Goal: Information Seeking & Learning: Learn about a topic

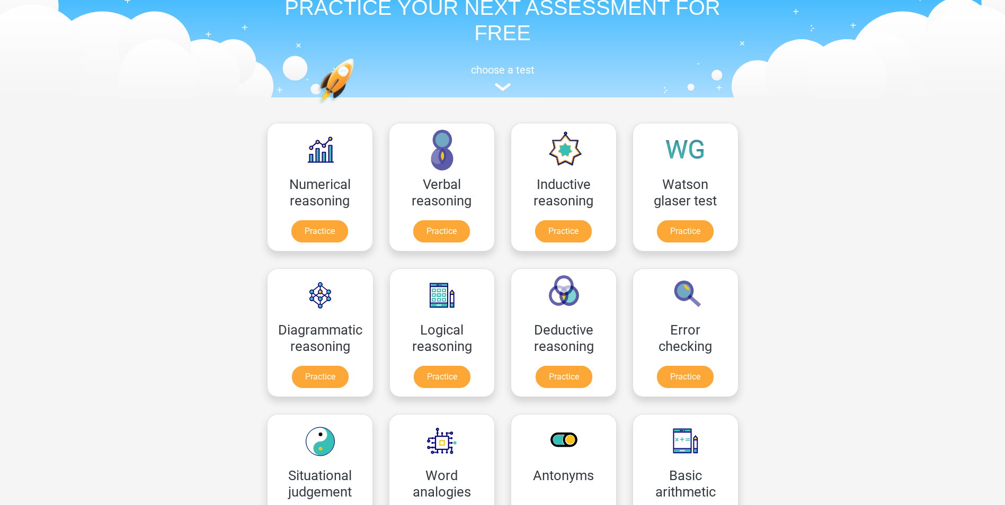
scroll to position [53, 0]
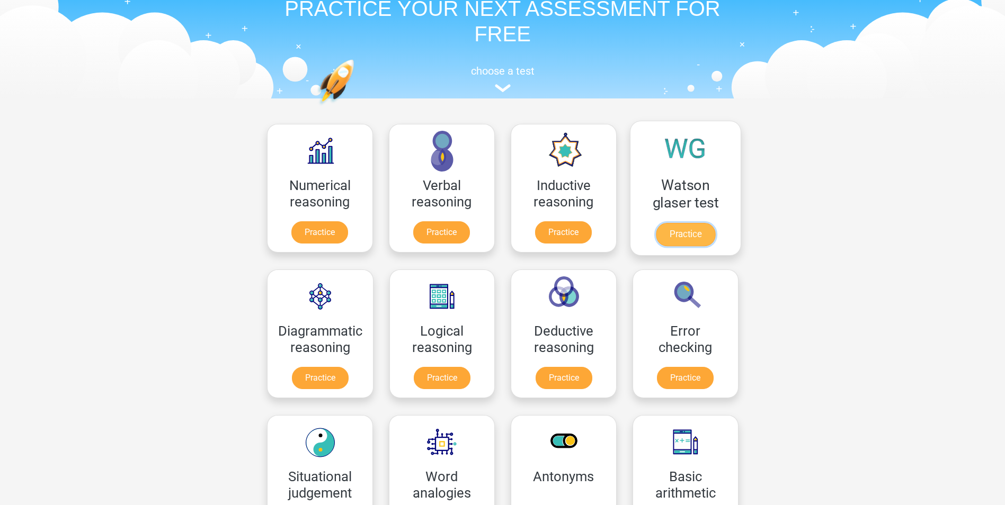
click at [682, 230] on link "Practice" at bounding box center [684, 234] width 59 height 23
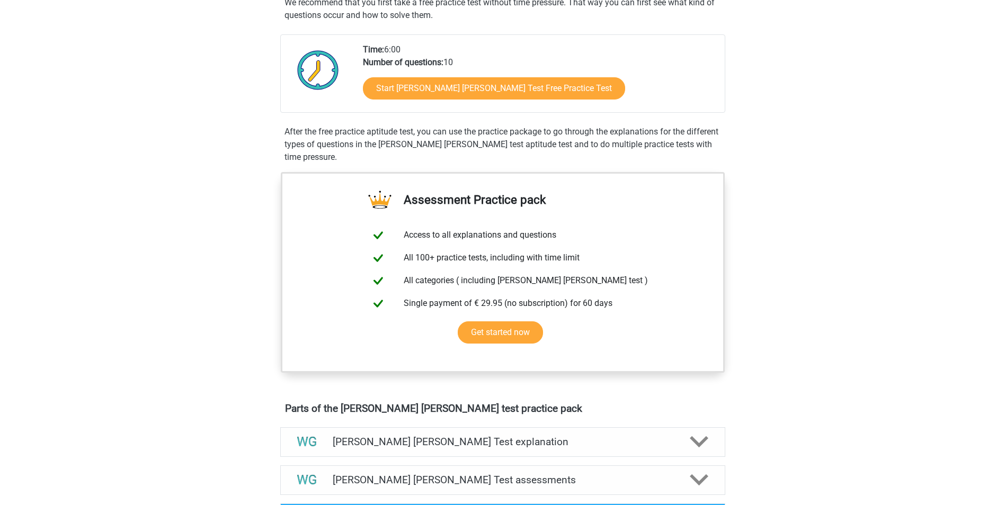
scroll to position [265, 0]
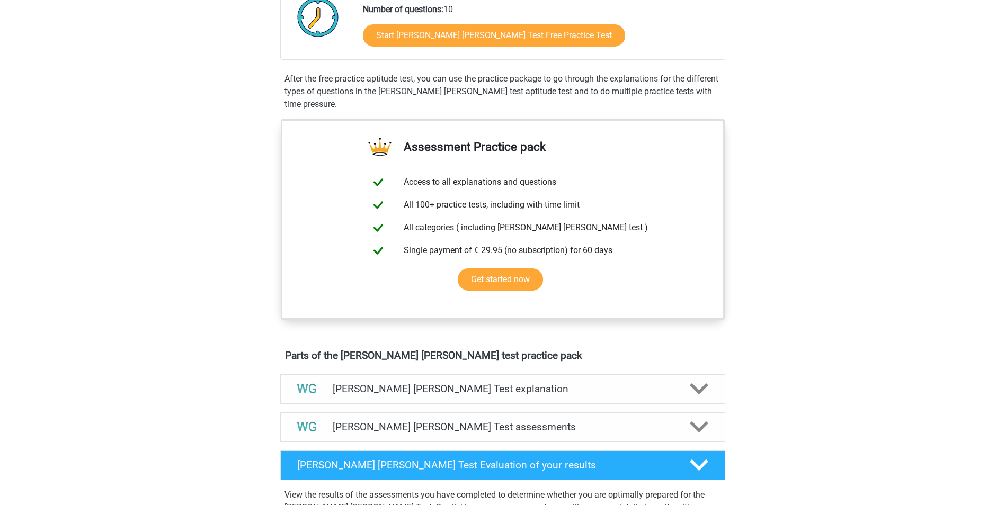
click at [446, 395] on h4 "Watson Glaser Test explanation" at bounding box center [503, 389] width 340 height 12
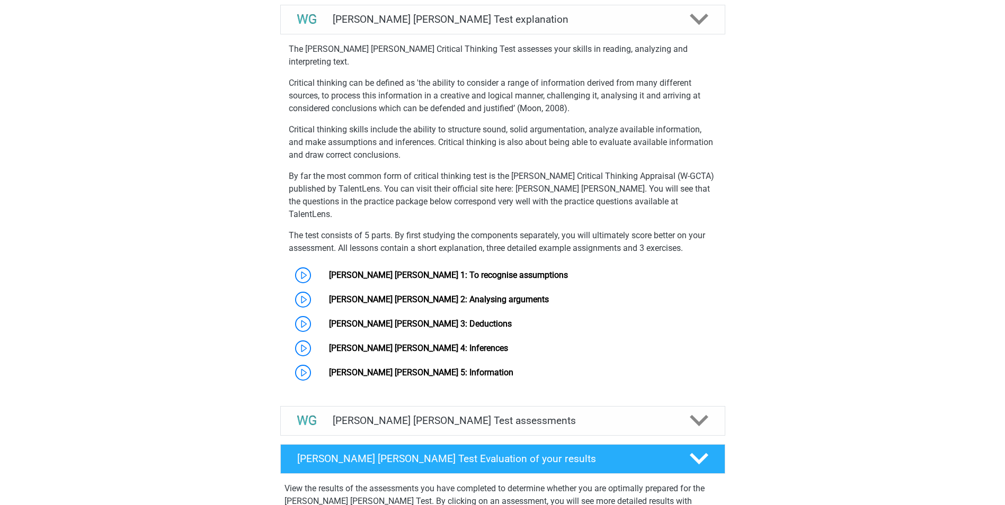
scroll to position [636, 0]
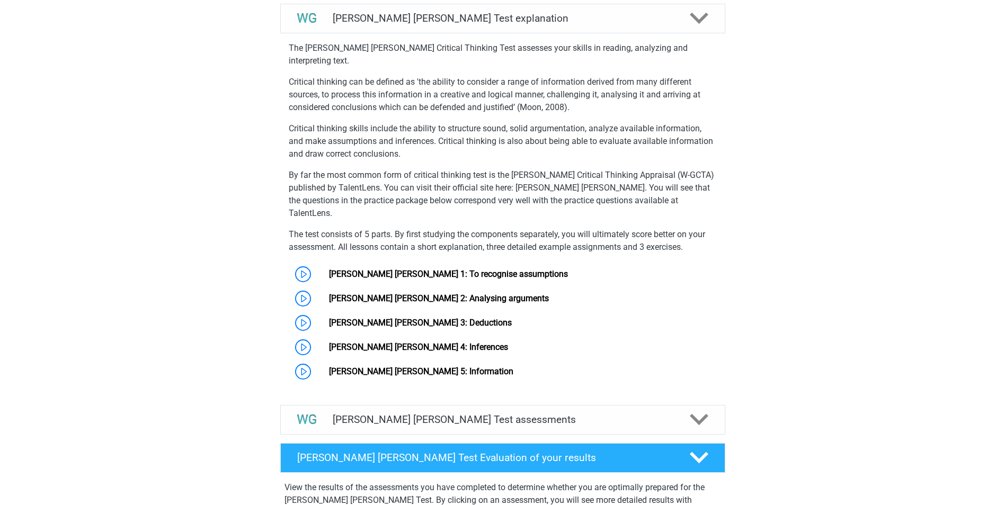
click at [641, 401] on div "Watson Glaser Test assessments We recommend that you do at least 3 practice set…" at bounding box center [503, 420] width 486 height 38
click at [633, 414] on h4 "Watson Glaser Test assessments" at bounding box center [503, 420] width 340 height 12
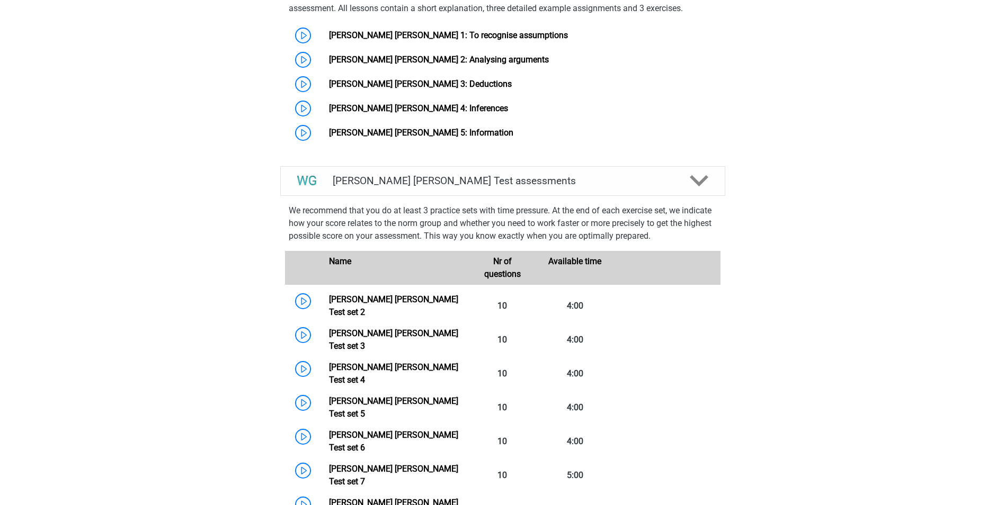
scroll to position [954, 0]
